Goal: Task Accomplishment & Management: Manage account settings

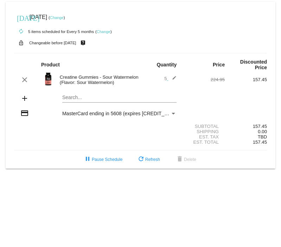
click at [64, 18] on link "Change" at bounding box center [57, 17] width 14 height 4
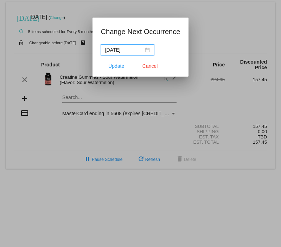
click at [122, 49] on input "[DATE]" at bounding box center [124, 50] width 38 height 8
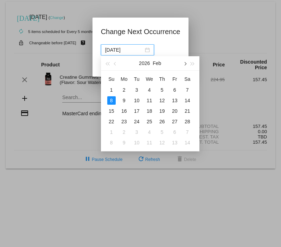
click at [184, 62] on span "button" at bounding box center [185, 64] width 4 height 4
click at [112, 99] on div "8" at bounding box center [111, 100] width 8 height 8
type input "[DATE]"
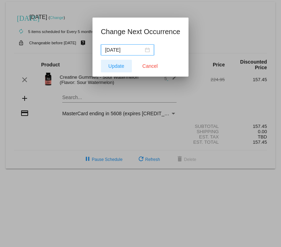
click at [114, 64] on span "Update" at bounding box center [116, 66] width 16 height 6
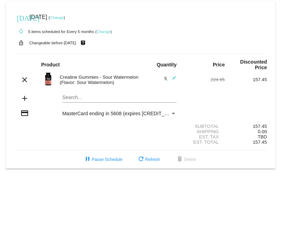
click at [64, 18] on link "Change" at bounding box center [57, 17] width 14 height 4
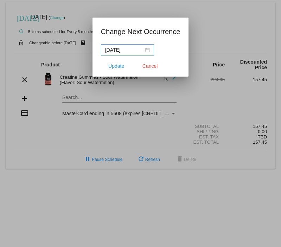
click at [144, 49] on div "[DATE]" at bounding box center [127, 50] width 45 height 8
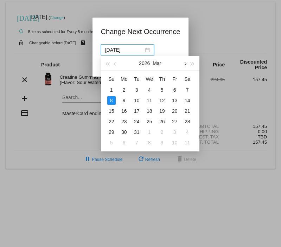
click at [183, 62] on button "button" at bounding box center [185, 63] width 8 height 14
click at [120, 119] on div "20" at bounding box center [124, 121] width 8 height 8
type input "[DATE]"
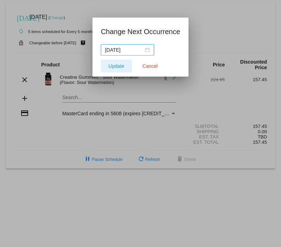
click at [116, 66] on span "Update" at bounding box center [116, 66] width 16 height 6
